Goal: Task Accomplishment & Management: Manage account settings

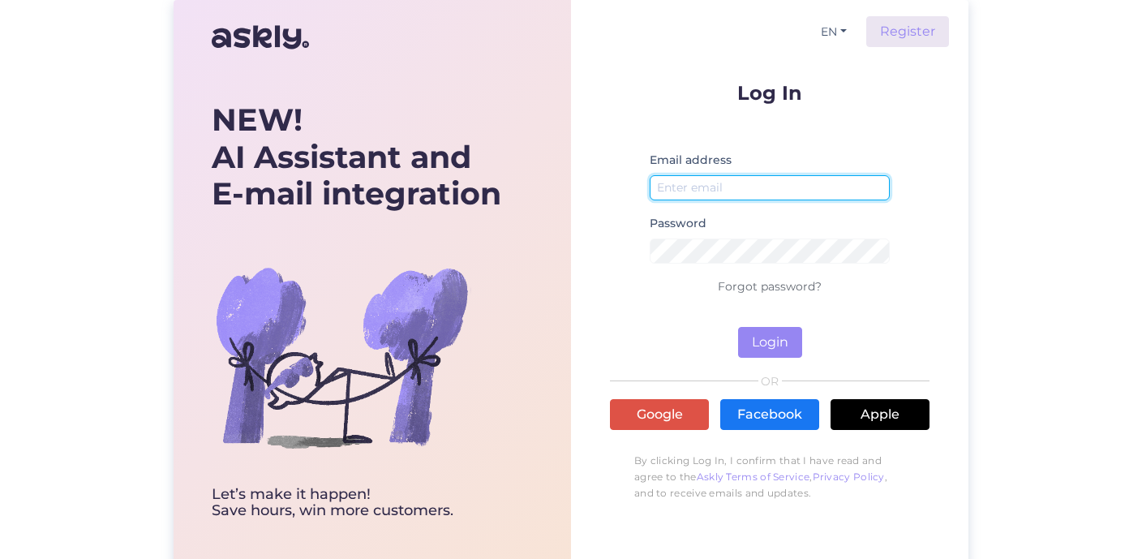
click at [685, 191] on input "email" at bounding box center [770, 187] width 240 height 25
type input "[EMAIL_ADDRESS][DOMAIN_NAME]"
click at [738, 327] on button "Login" at bounding box center [770, 342] width 64 height 31
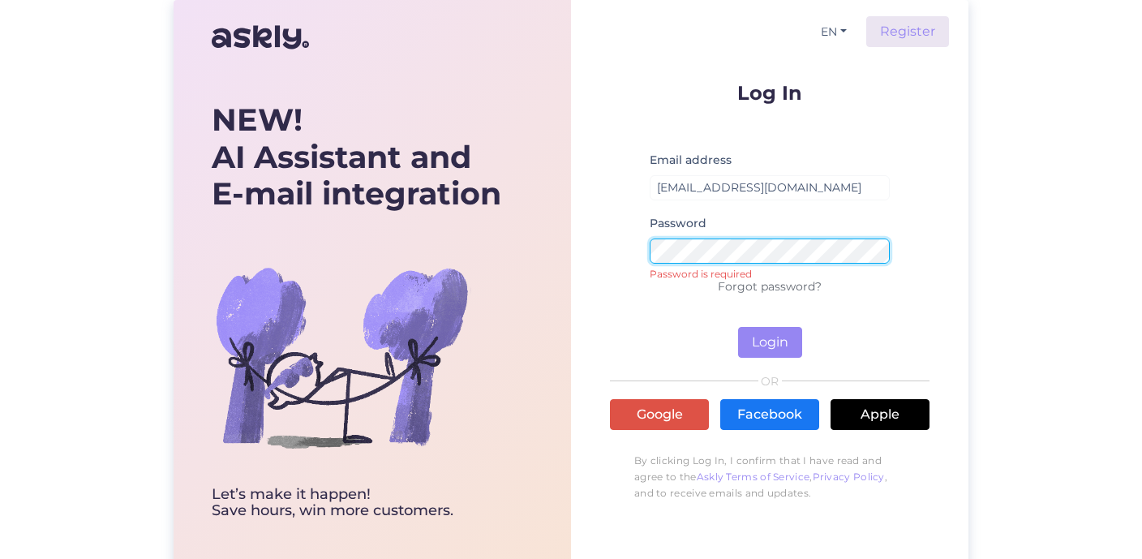
click at [738, 327] on button "Login" at bounding box center [770, 342] width 64 height 31
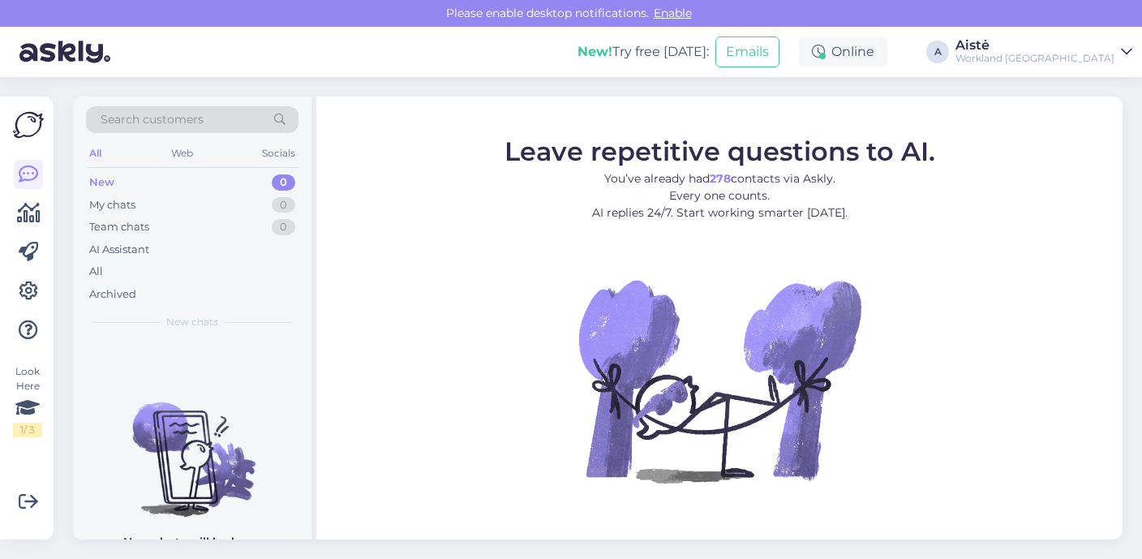
click at [1047, 33] on div "New! Try free today: Emails Online A Aistė Workland Estonia" at bounding box center [571, 52] width 1142 height 50
click at [30, 290] on icon at bounding box center [28, 290] width 19 height 19
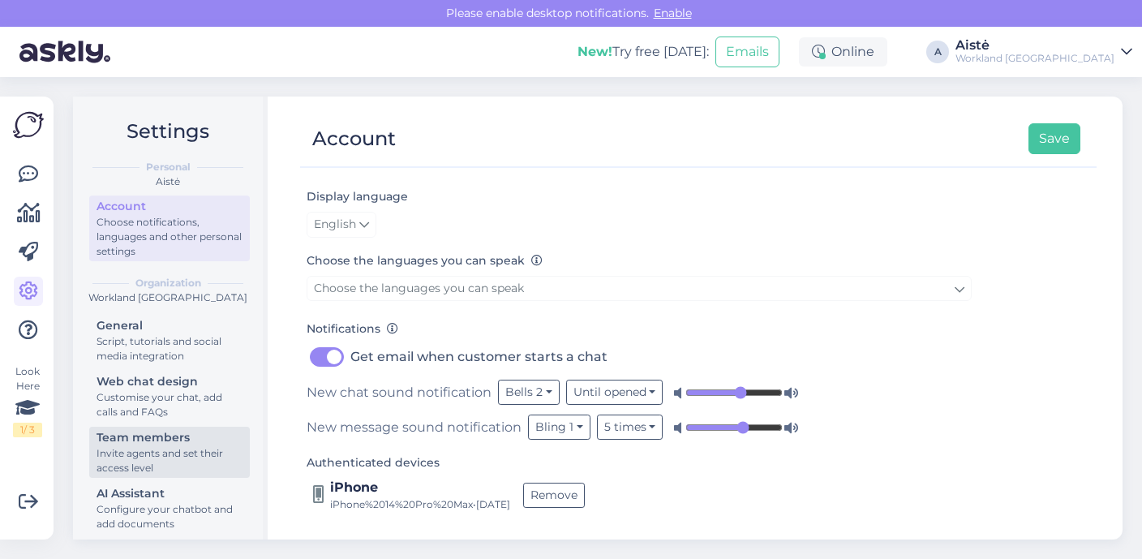
scroll to position [65, 0]
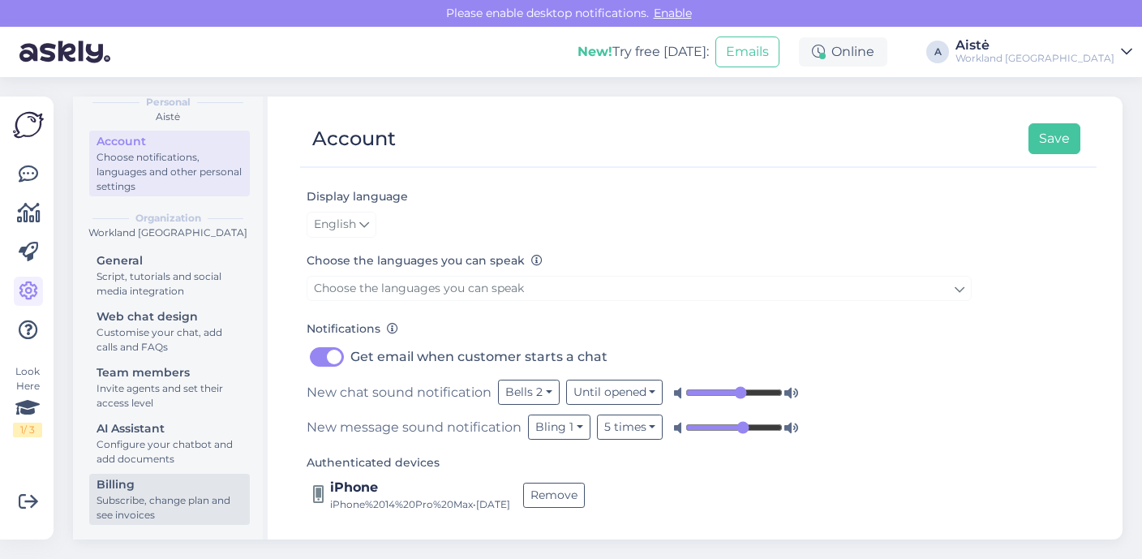
click at [116, 499] on div "Subscribe, change plan and see invoices" at bounding box center [170, 507] width 146 height 29
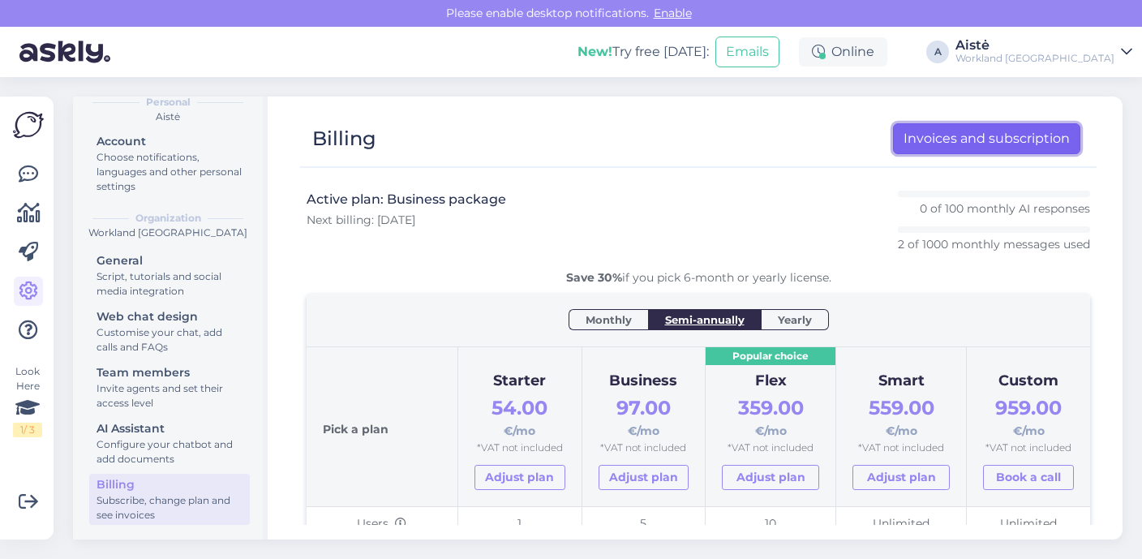
click at [940, 139] on link "Invoices and subscription" at bounding box center [986, 138] width 187 height 31
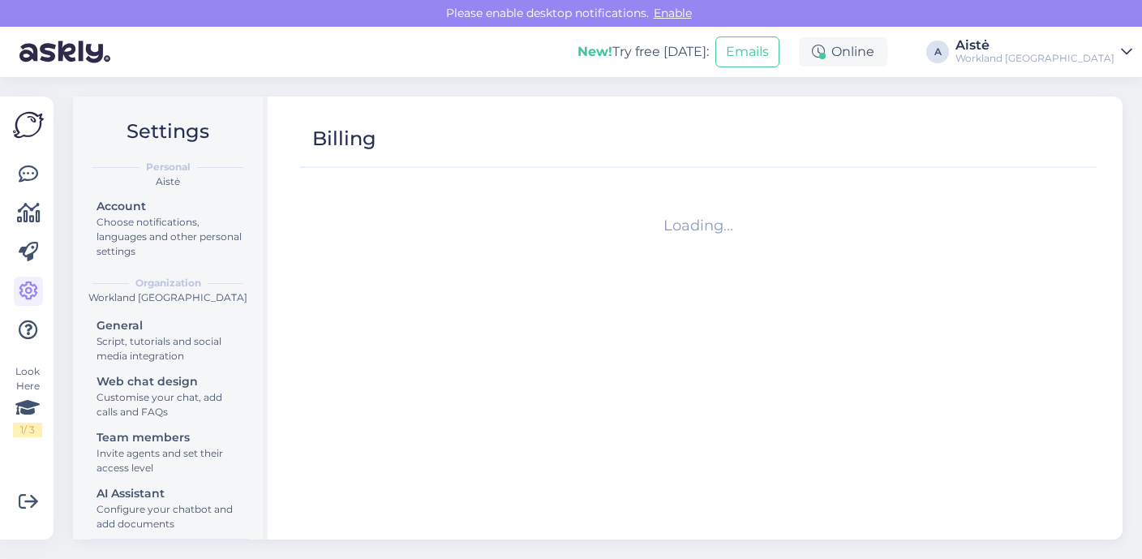
click at [1062, 60] on div "Workland [GEOGRAPHIC_DATA]" at bounding box center [1034, 58] width 159 height 13
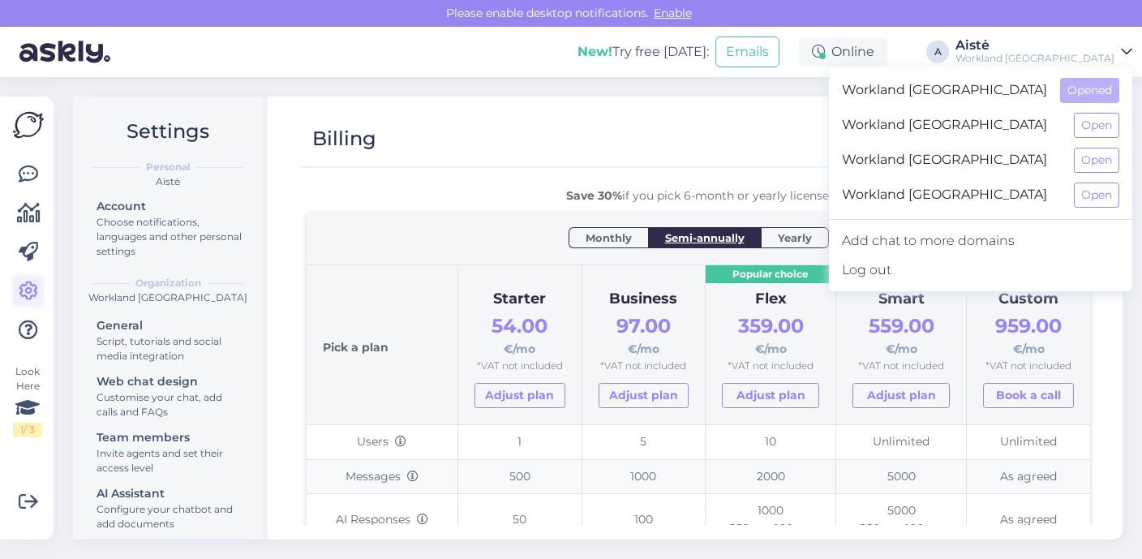
click at [21, 298] on icon at bounding box center [28, 290] width 19 height 19
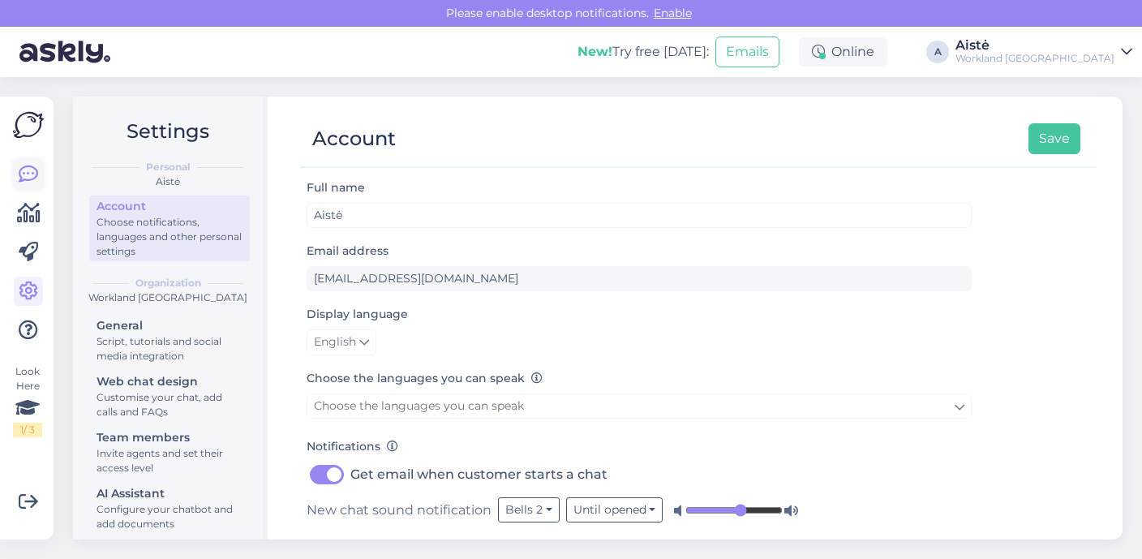
click at [18, 165] on link at bounding box center [28, 174] width 29 height 29
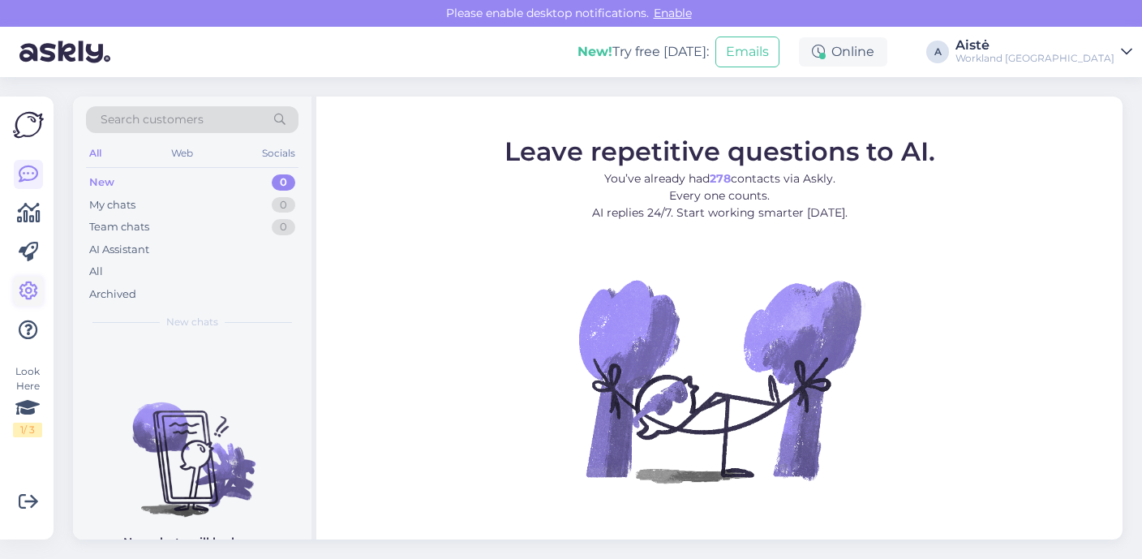
click at [31, 294] on icon at bounding box center [28, 290] width 19 height 19
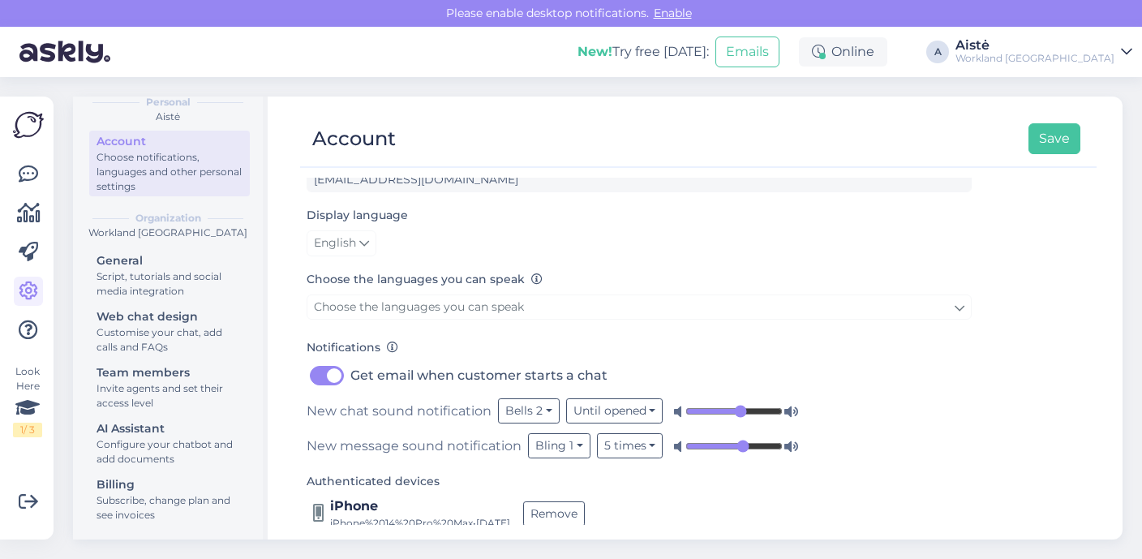
scroll to position [118, 0]
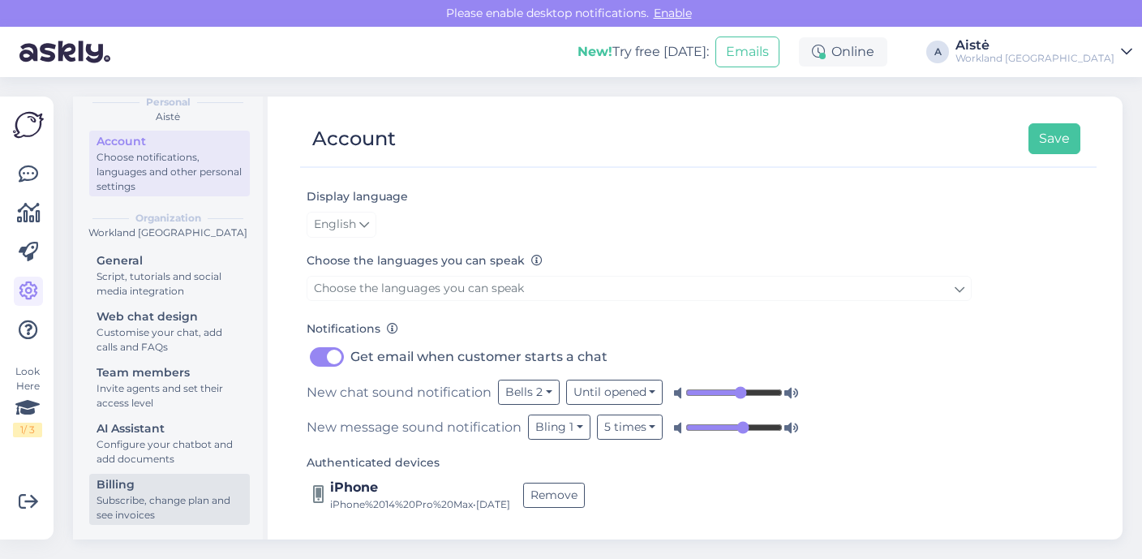
click at [141, 508] on div "Subscribe, change plan and see invoices" at bounding box center [170, 507] width 146 height 29
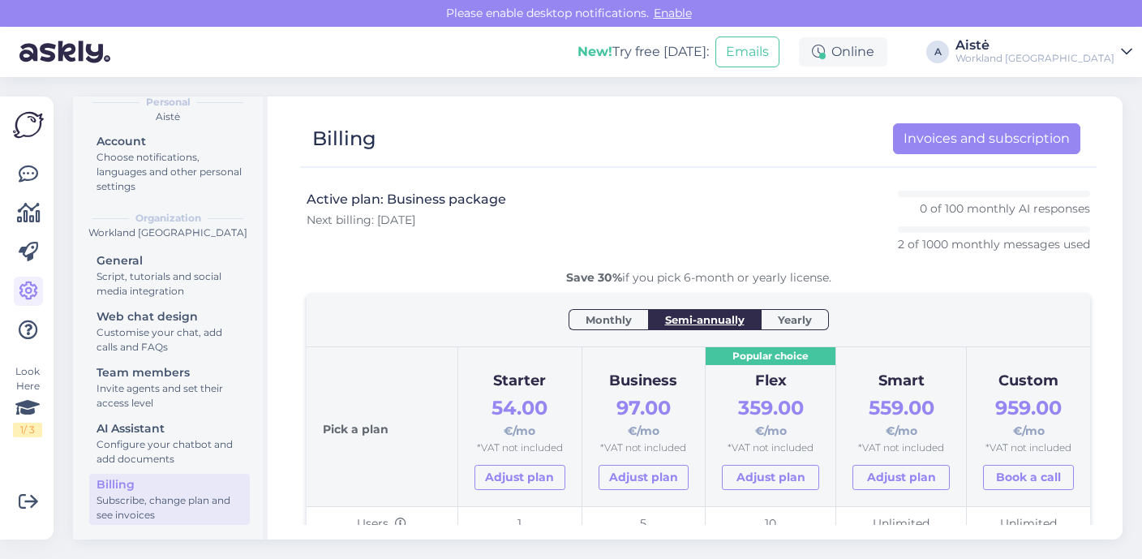
click at [172, 504] on div "Subscribe, change plan and see invoices" at bounding box center [170, 507] width 146 height 29
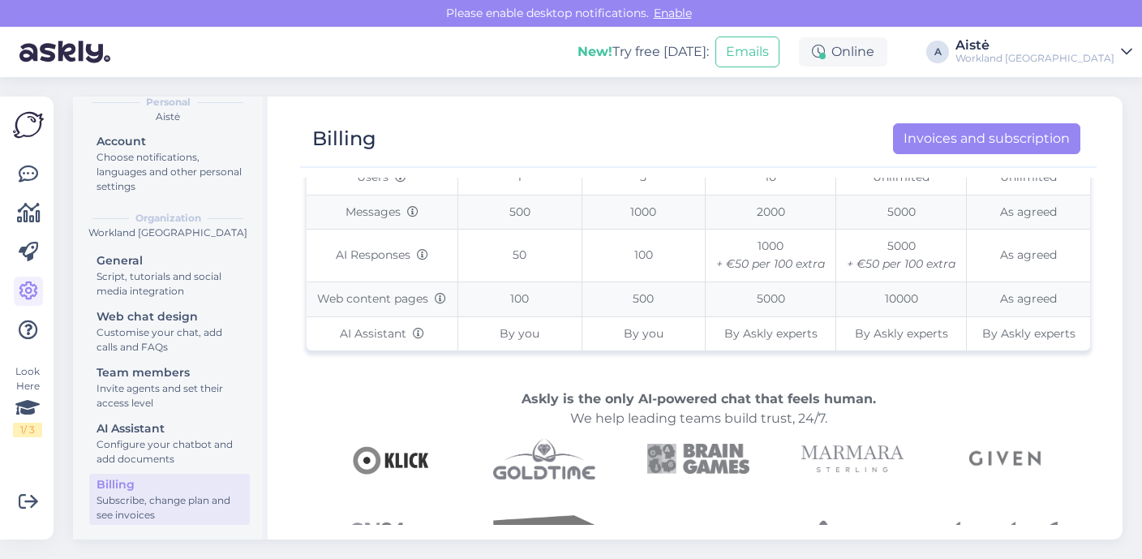
scroll to position [476, 0]
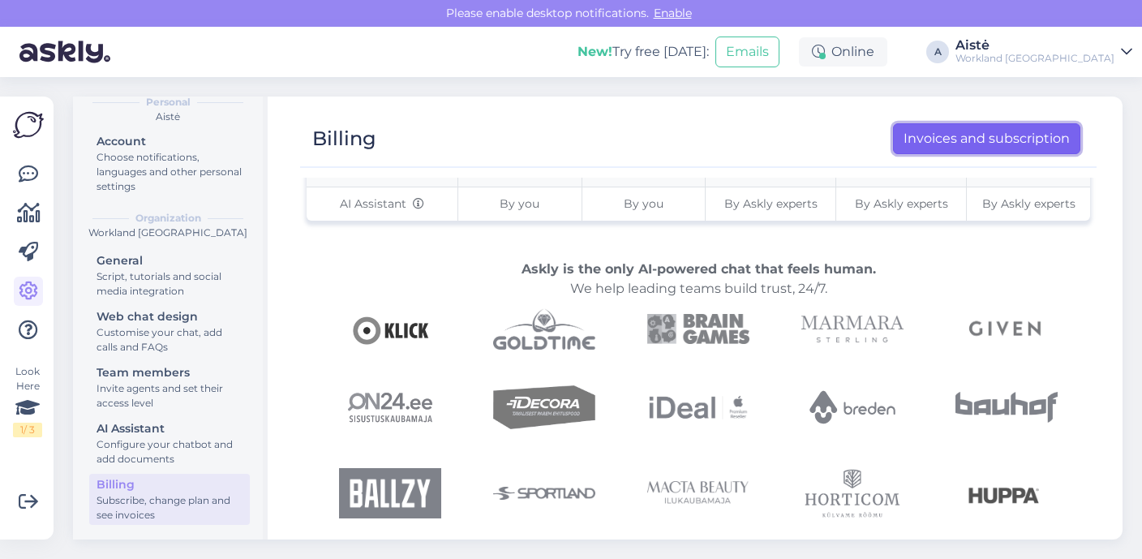
click at [1011, 139] on link "Invoices and subscription" at bounding box center [986, 138] width 187 height 31
